Goal: Task Accomplishment & Management: Use online tool/utility

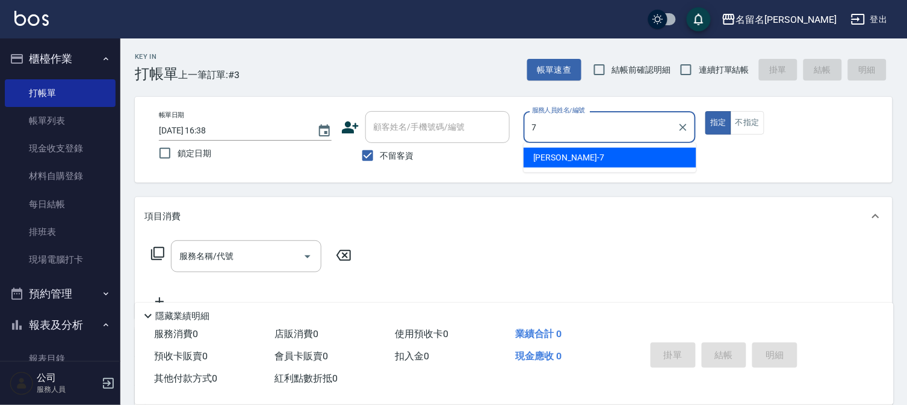
type input "[PERSON_NAME]-7"
type button "true"
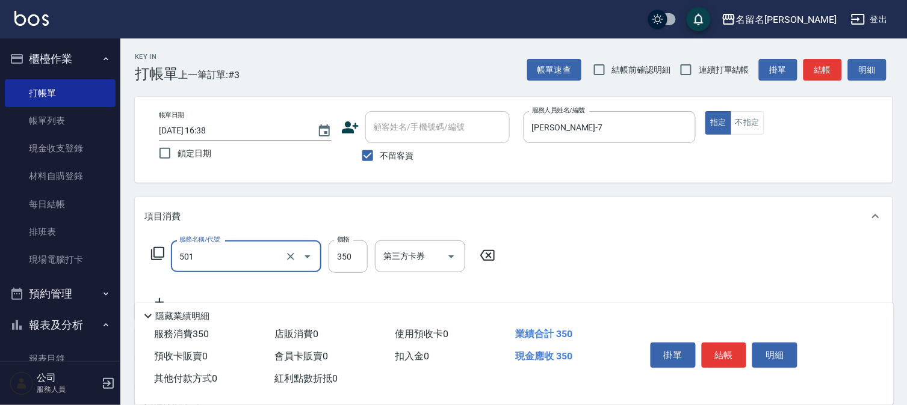
type input "P.S洗髮(501)"
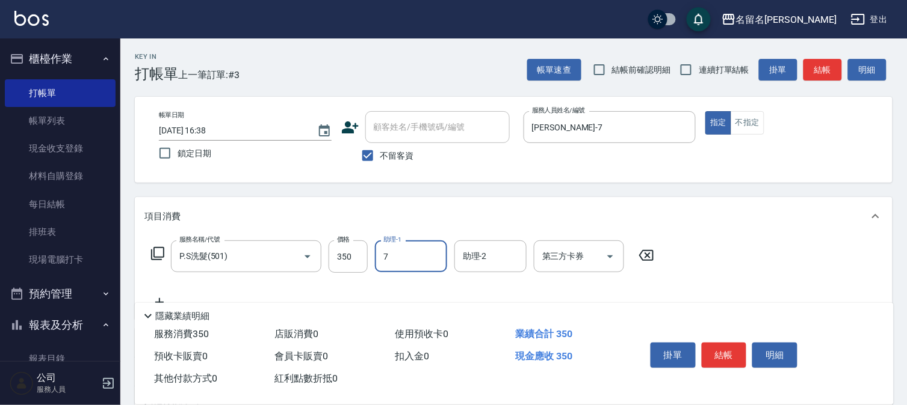
type input "[PERSON_NAME]-7"
type input "潤絲(809)"
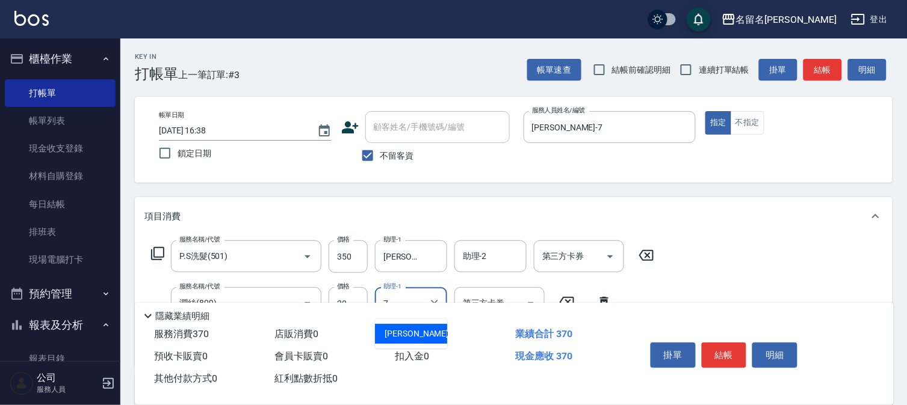
type input "[PERSON_NAME]-7"
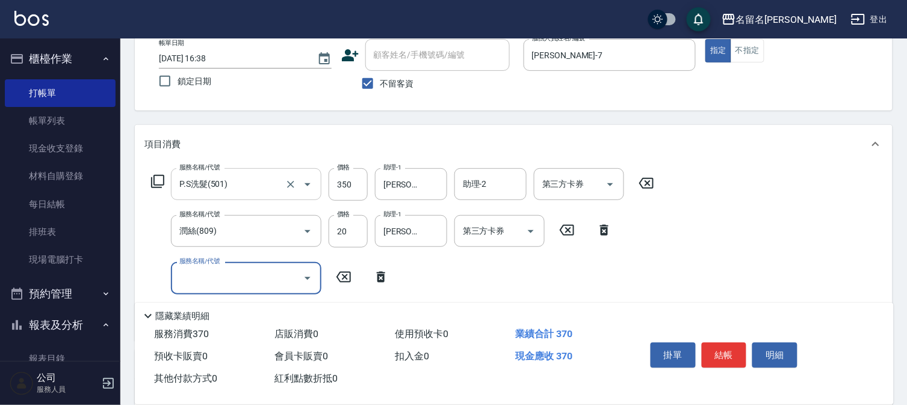
scroll to position [67, 0]
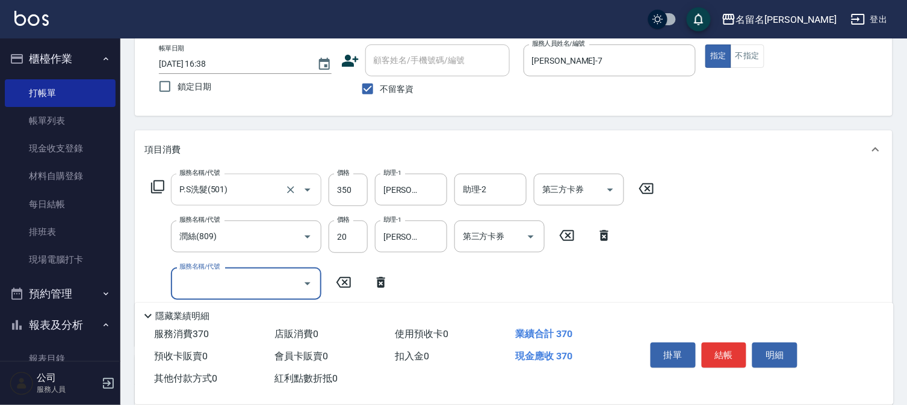
click at [226, 191] on input "P.S洗髮(501)" at bounding box center [229, 189] width 106 height 21
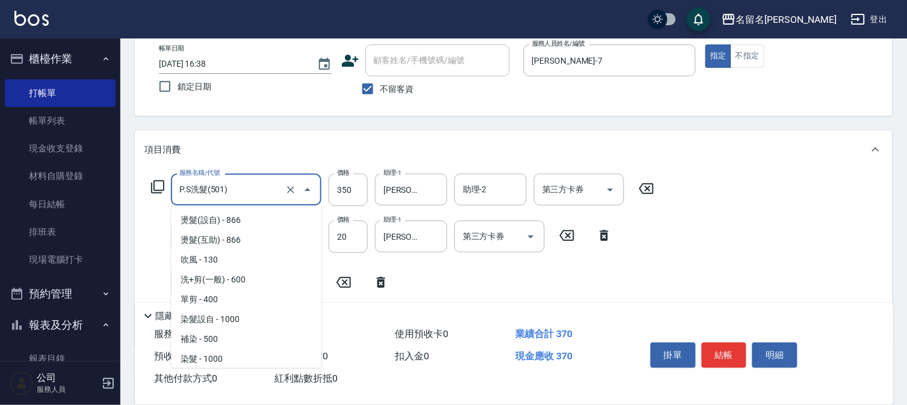
scroll to position [61, 0]
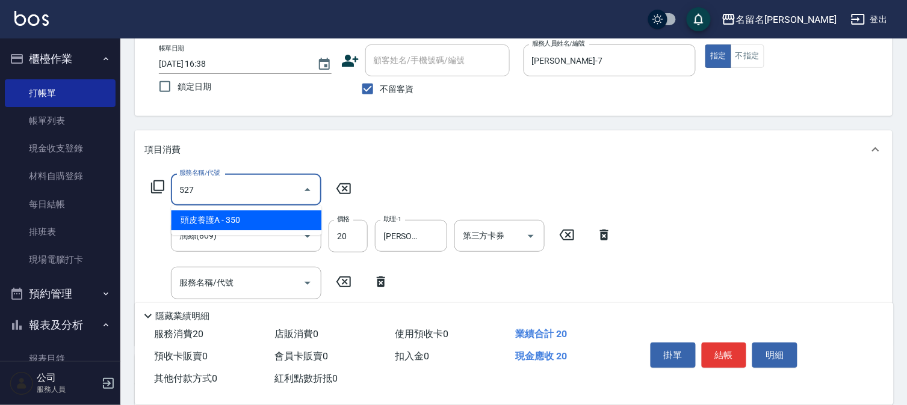
type input "頭皮養護A(527)"
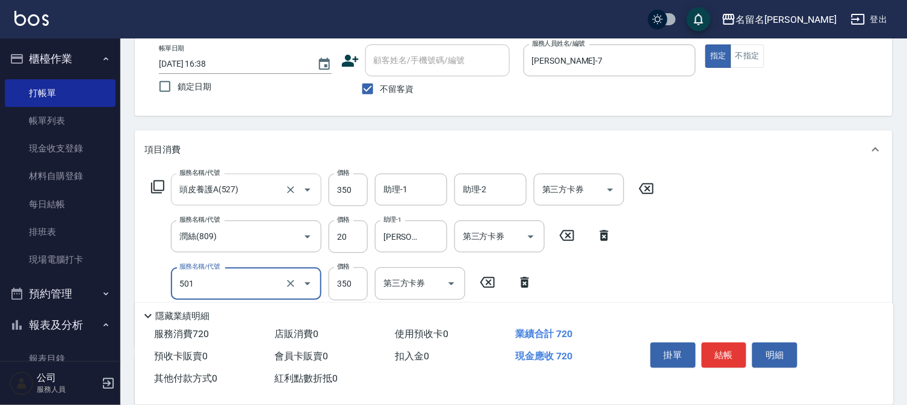
type input "P.S洗髮(501)"
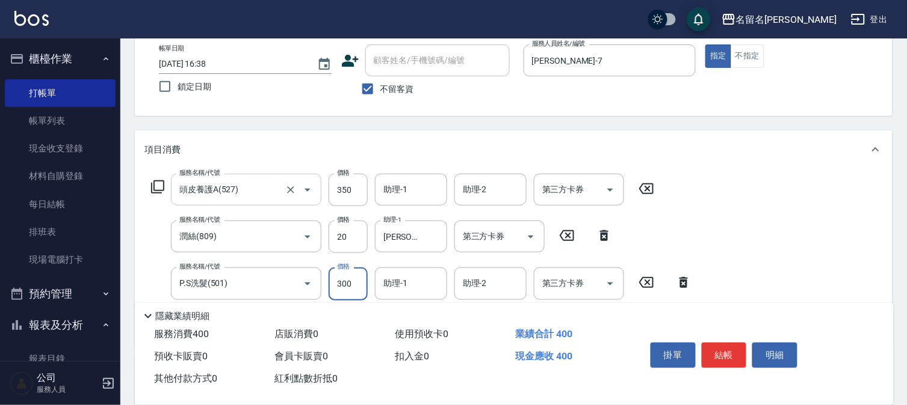
type input "300"
type input "[PERSON_NAME]-7"
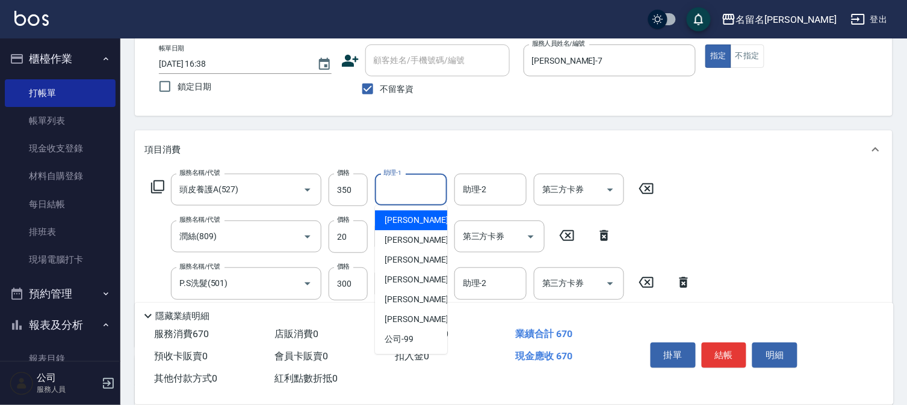
click at [413, 196] on input "助理-1" at bounding box center [410, 189] width 61 height 21
click at [396, 261] on span "[PERSON_NAME]-7" at bounding box center [419, 260] width 71 height 13
type input "[PERSON_NAME]-7"
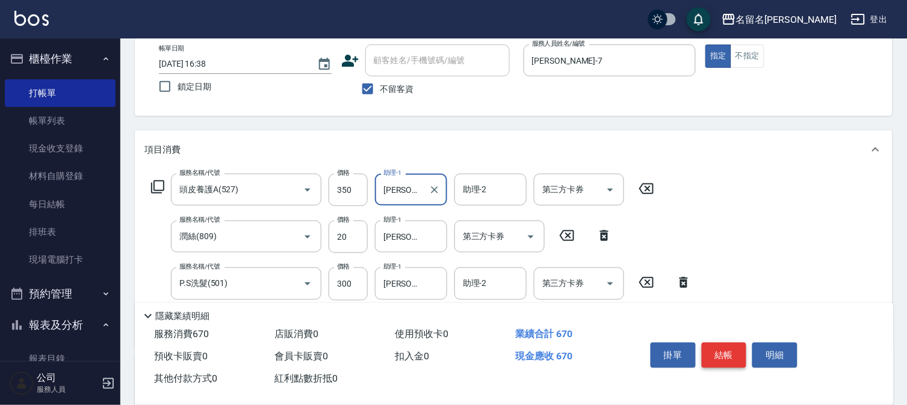
click at [724, 345] on button "結帳" at bounding box center [723, 355] width 45 height 25
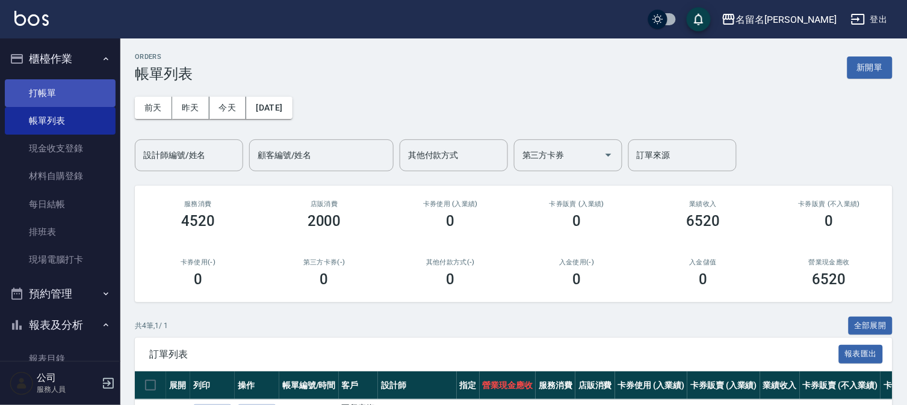
click at [77, 91] on link "打帳單" at bounding box center [60, 93] width 111 height 28
